Goal: Transaction & Acquisition: Subscribe to service/newsletter

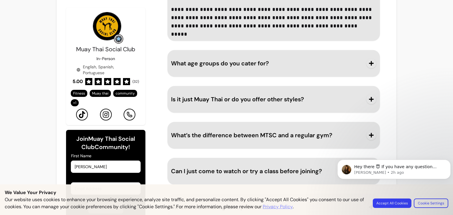
scroll to position [947, 0]
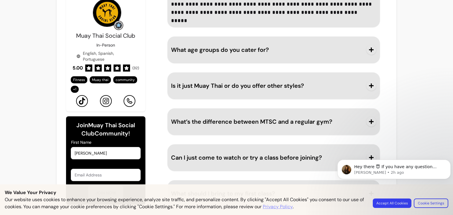
click at [116, 169] on div at bounding box center [106, 175] width 62 height 12
type input "[PERSON_NAME][EMAIL_ADDRESS][DOMAIN_NAME]"
click at [406, 201] on body "Hey there 😇 If you have any question about what you can do with Fluum, I'm here…" at bounding box center [394, 180] width 113 height 60
click at [407, 205] on body "Hey there 😇 If you have any question about what you can do with Fluum, I'm here…" at bounding box center [394, 180] width 113 height 60
click at [390, 202] on body "Hey there 😇 If you have any question about what you can do with Fluum, I'm here…" at bounding box center [394, 180] width 113 height 60
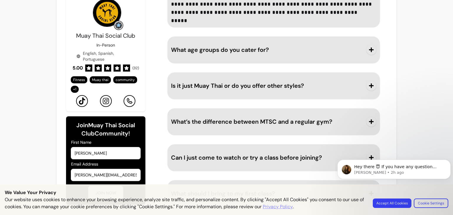
click at [389, 203] on body "Hey there 😇 If you have any question about what you can do with Fluum, I'm here…" at bounding box center [394, 180] width 113 height 60
click at [449, 163] on icon "Dismiss notification" at bounding box center [449, 161] width 3 height 3
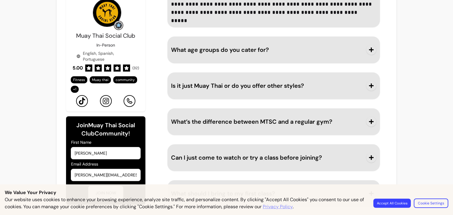
click at [390, 204] on button "Accept All Cookies" at bounding box center [392, 203] width 37 height 9
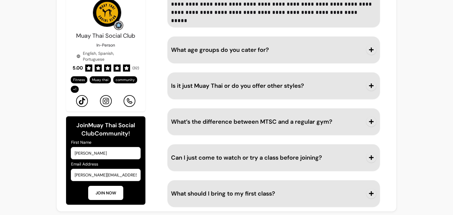
click at [369, 193] on icon "button" at bounding box center [371, 194] width 5 height 5
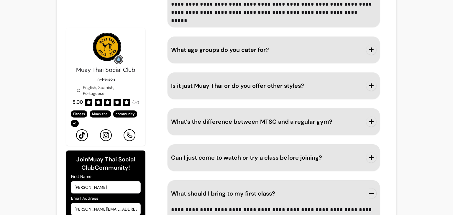
scroll to position [982, 0]
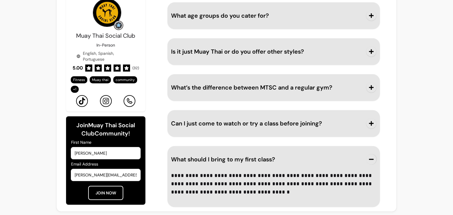
click at [102, 192] on button "JOIN NOW" at bounding box center [105, 193] width 35 height 14
